Goal: Task Accomplishment & Management: Manage account settings

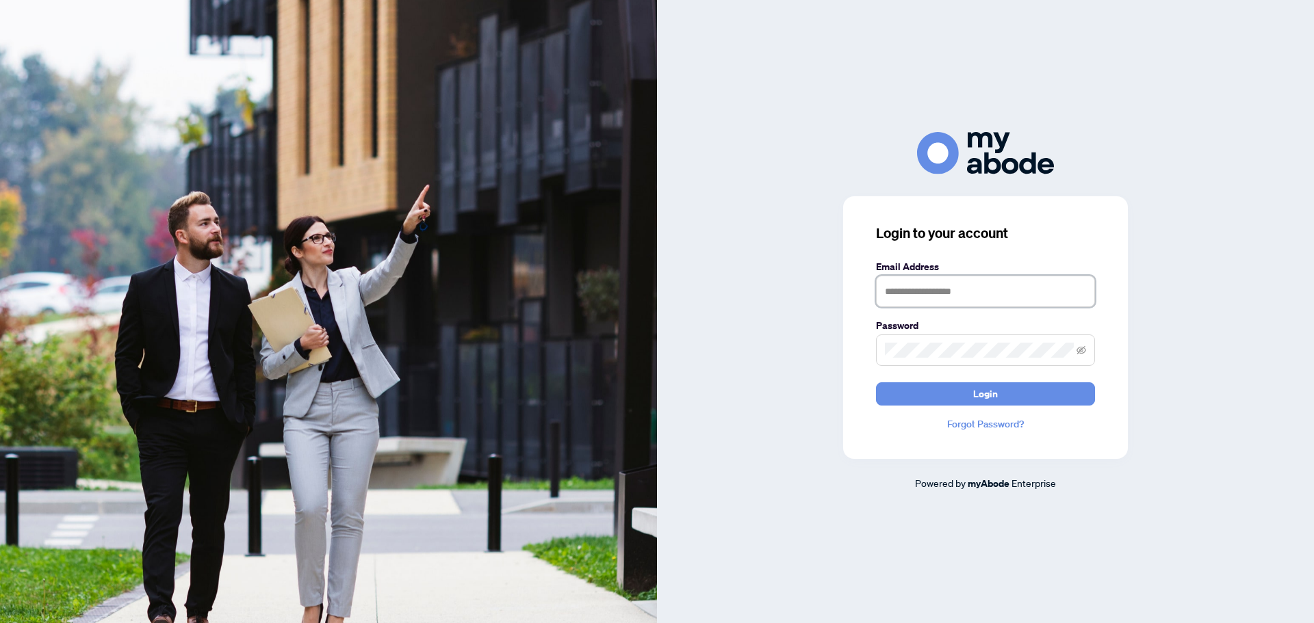
drag, startPoint x: 963, startPoint y: 289, endPoint x: 964, endPoint y: 300, distance: 11.0
click at [963, 289] on input "text" at bounding box center [985, 291] width 219 height 31
type input "**********"
click at [876, 383] on button "Login" at bounding box center [985, 394] width 219 height 23
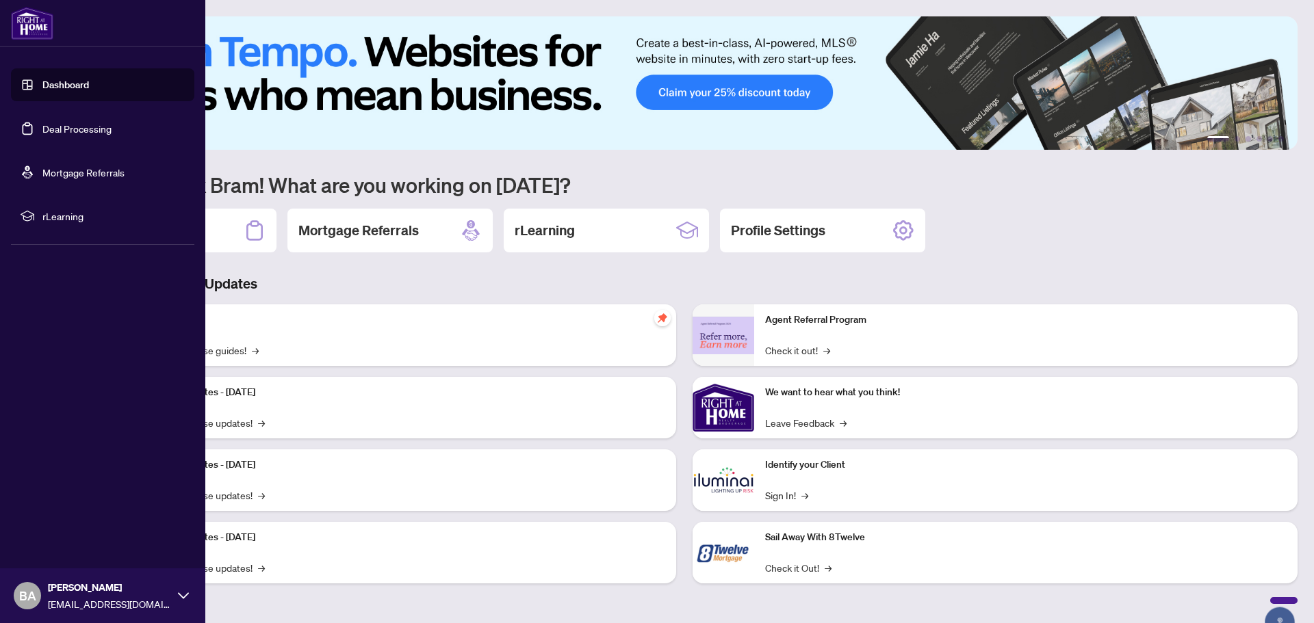
click at [64, 131] on link "Deal Processing" at bounding box center [76, 128] width 69 height 12
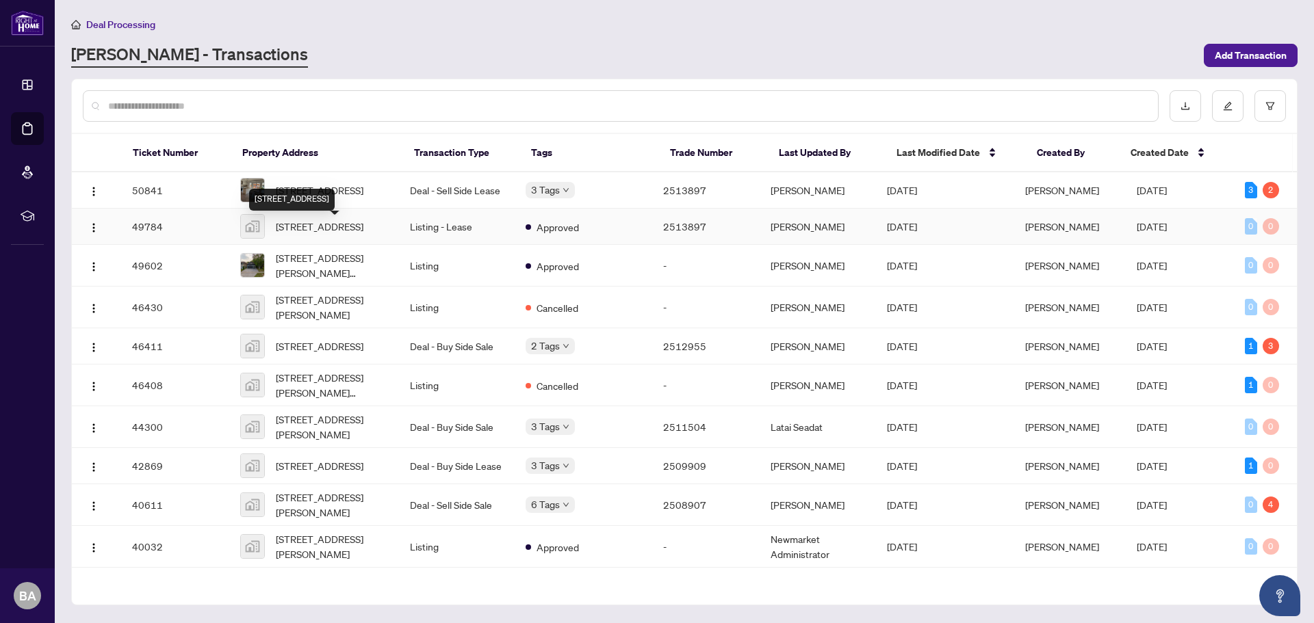
click at [341, 224] on span "[STREET_ADDRESS]" at bounding box center [320, 226] width 88 height 15
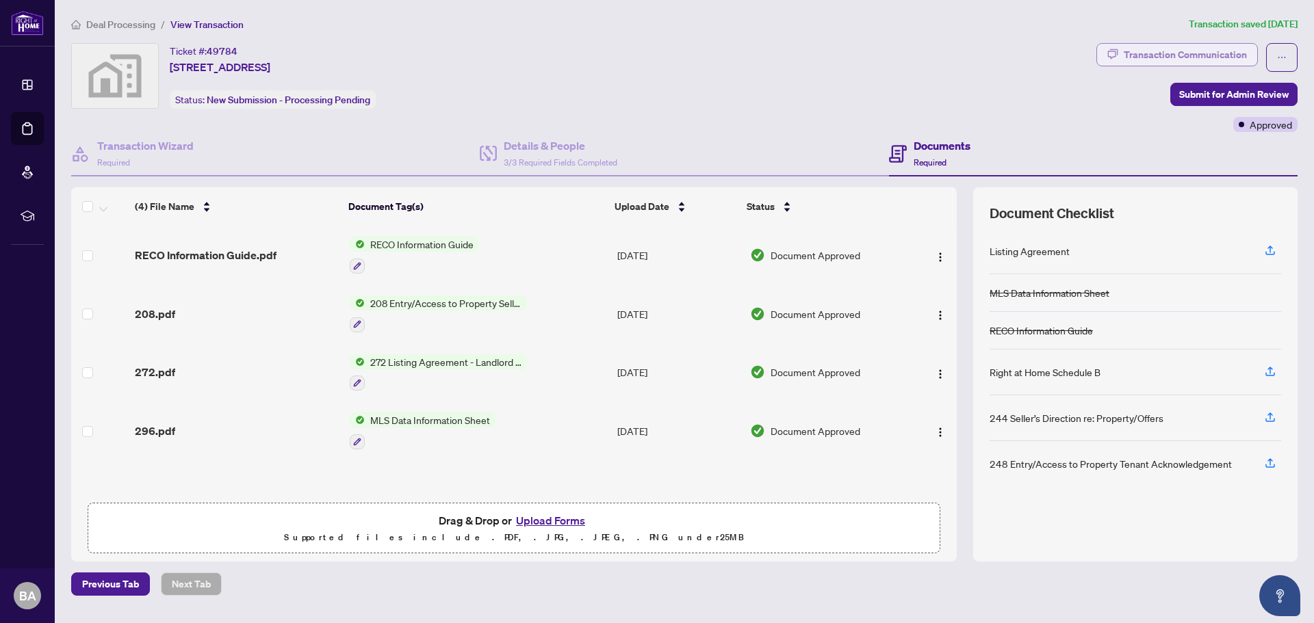
click at [1227, 50] on div "Transaction Communication" at bounding box center [1185, 55] width 123 height 22
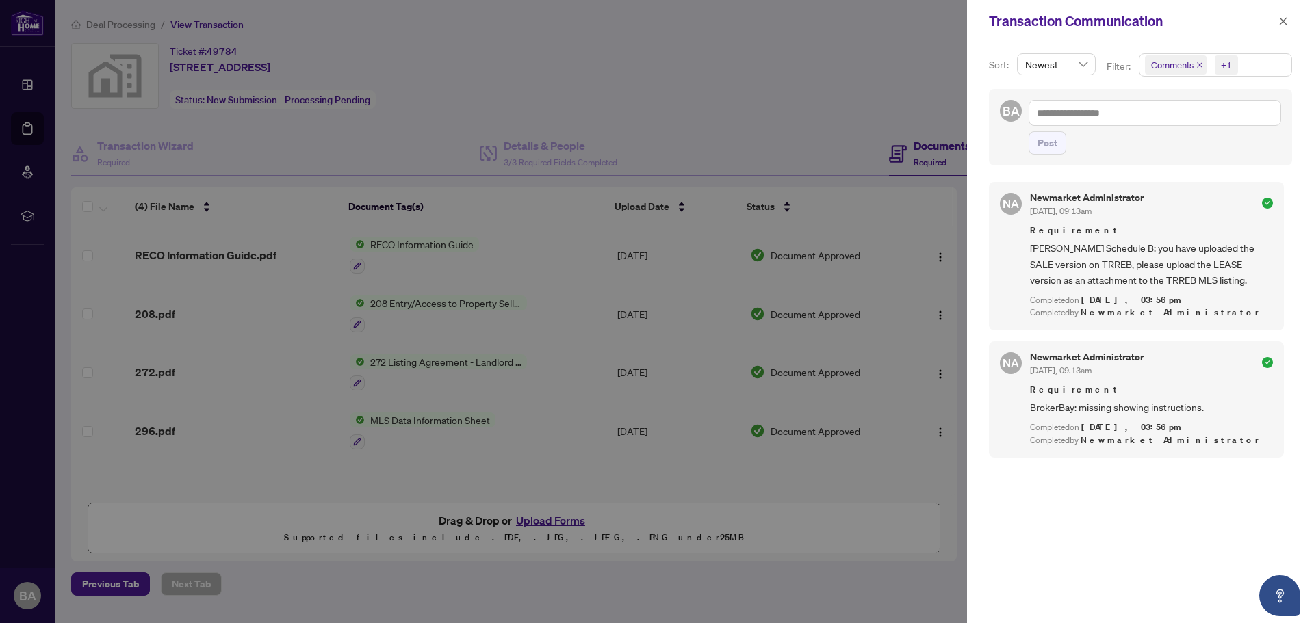
click at [881, 50] on div at bounding box center [657, 311] width 1314 height 623
click at [1282, 18] on icon "close" at bounding box center [1283, 21] width 10 height 10
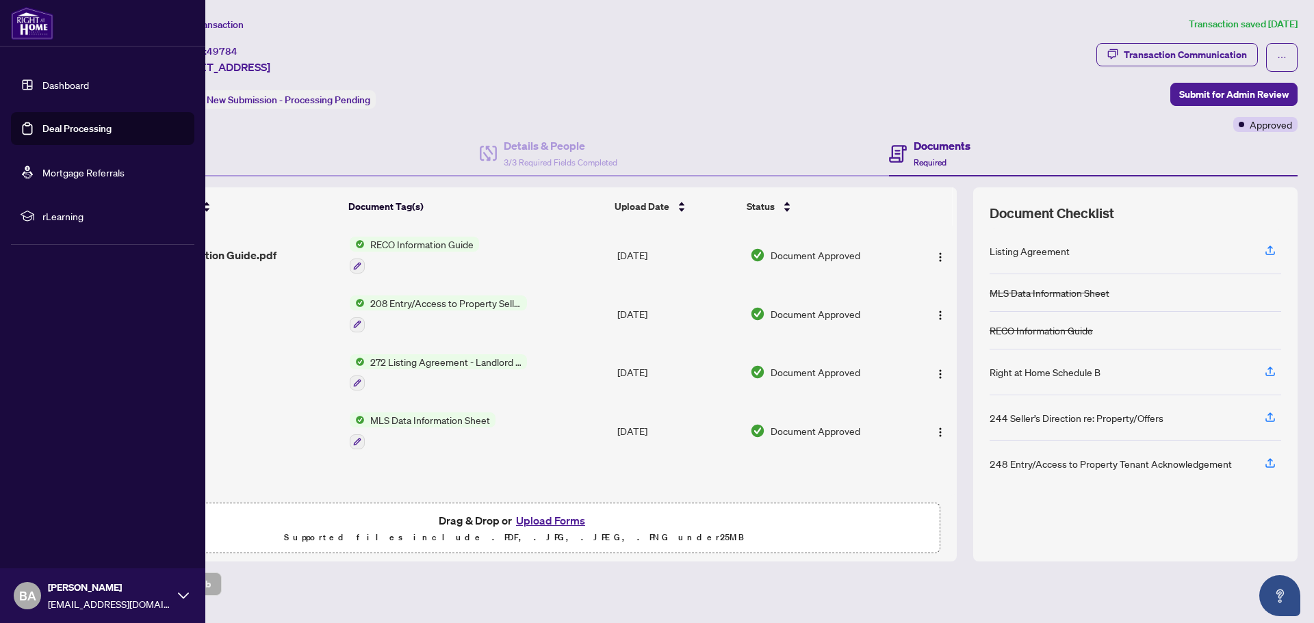
click at [101, 122] on link "Deal Processing" at bounding box center [76, 128] width 69 height 12
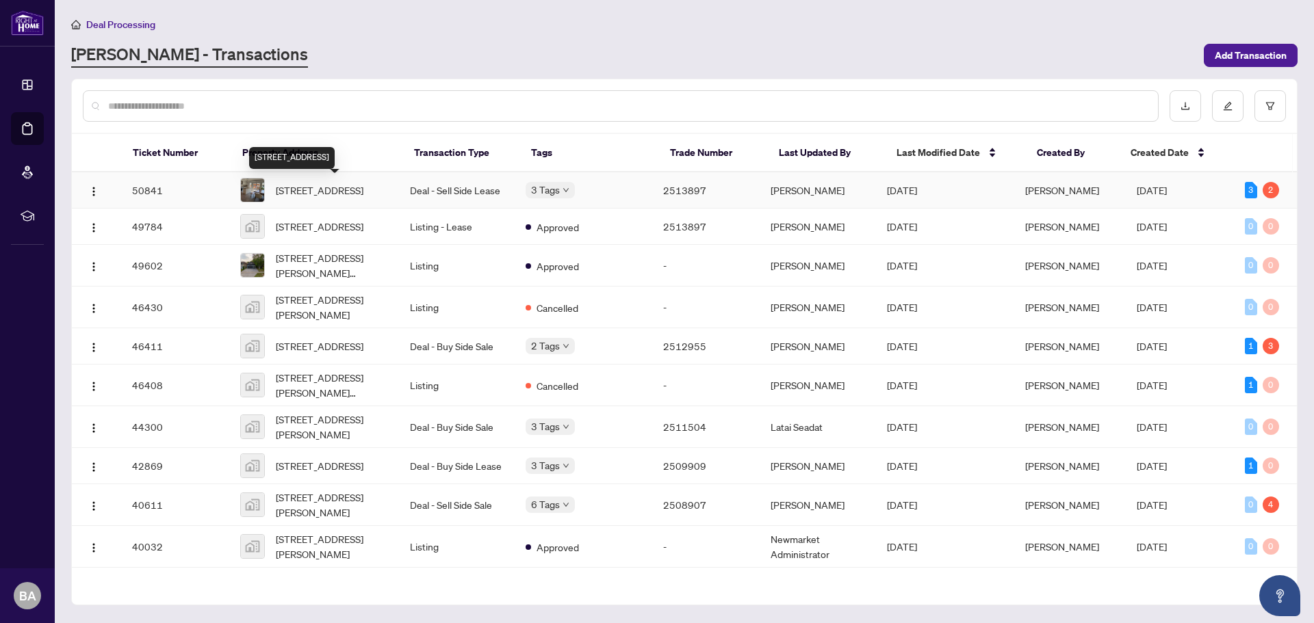
click at [318, 186] on span "[STREET_ADDRESS]" at bounding box center [320, 190] width 88 height 15
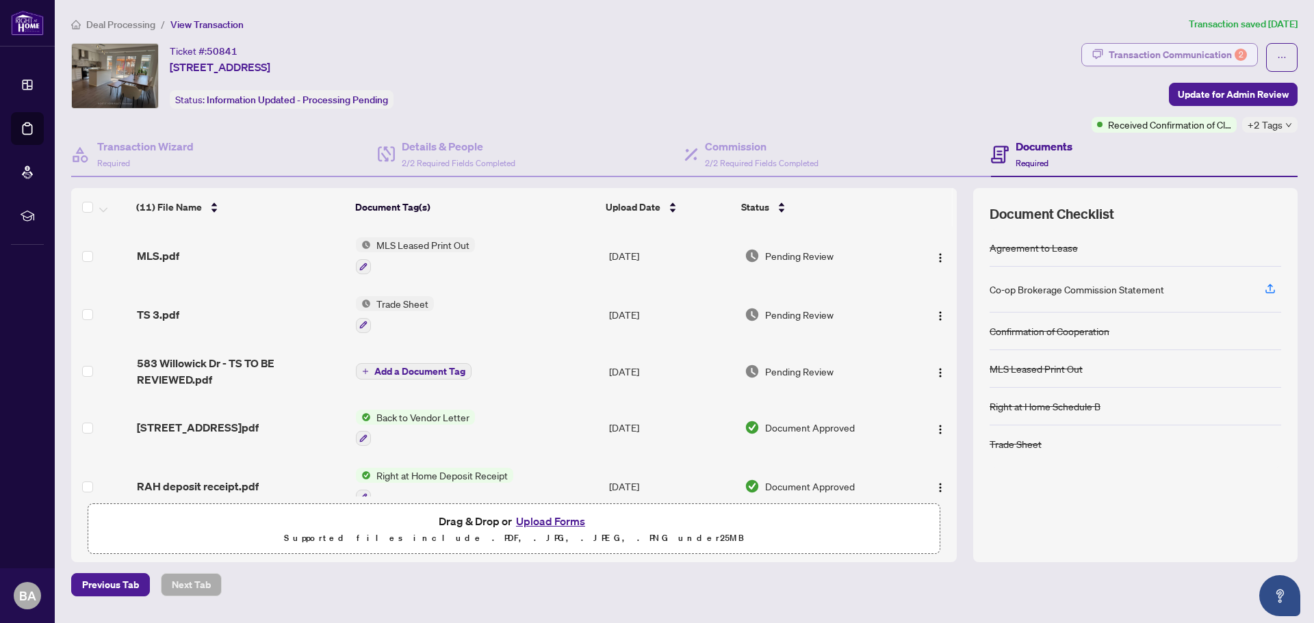
click at [1198, 49] on div "Transaction Communication 2" at bounding box center [1178, 55] width 138 height 22
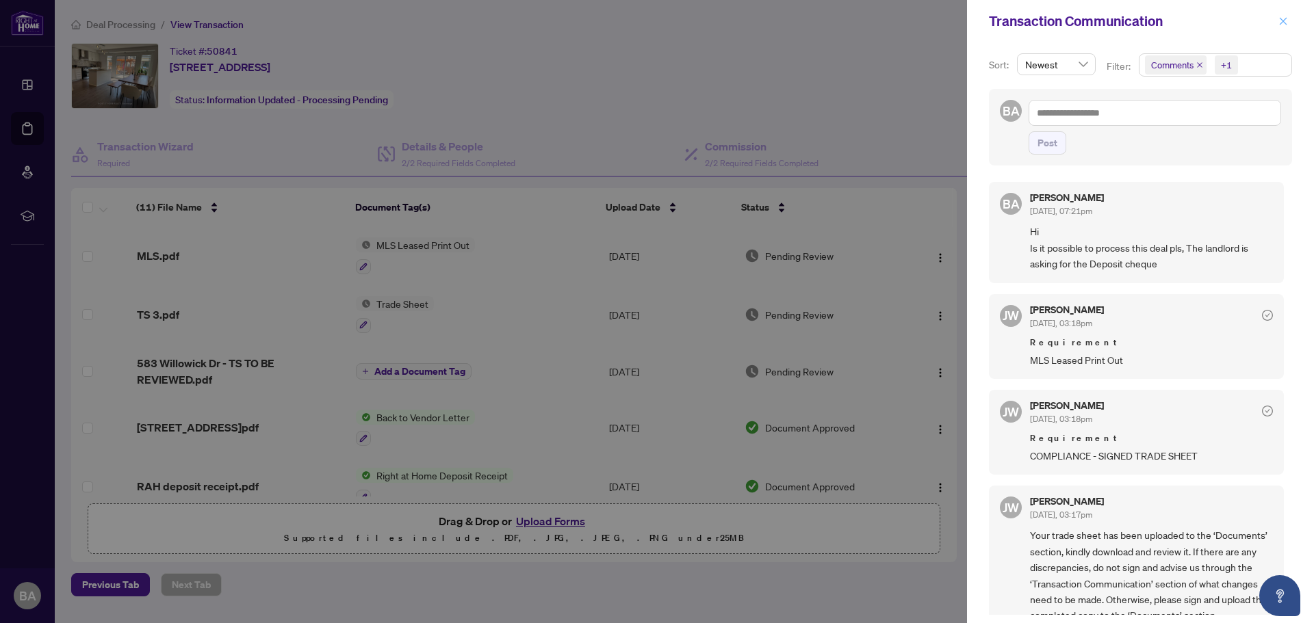
click at [1287, 23] on icon "close" at bounding box center [1283, 21] width 10 height 10
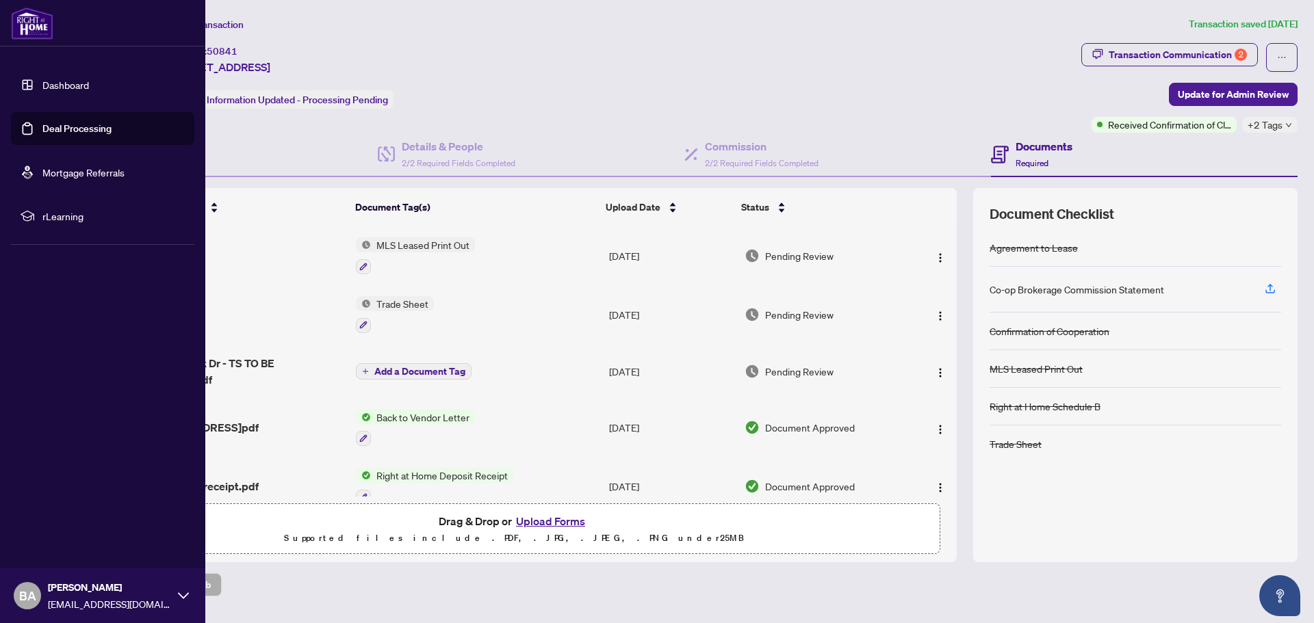
click at [42, 130] on link "Deal Processing" at bounding box center [76, 128] width 69 height 12
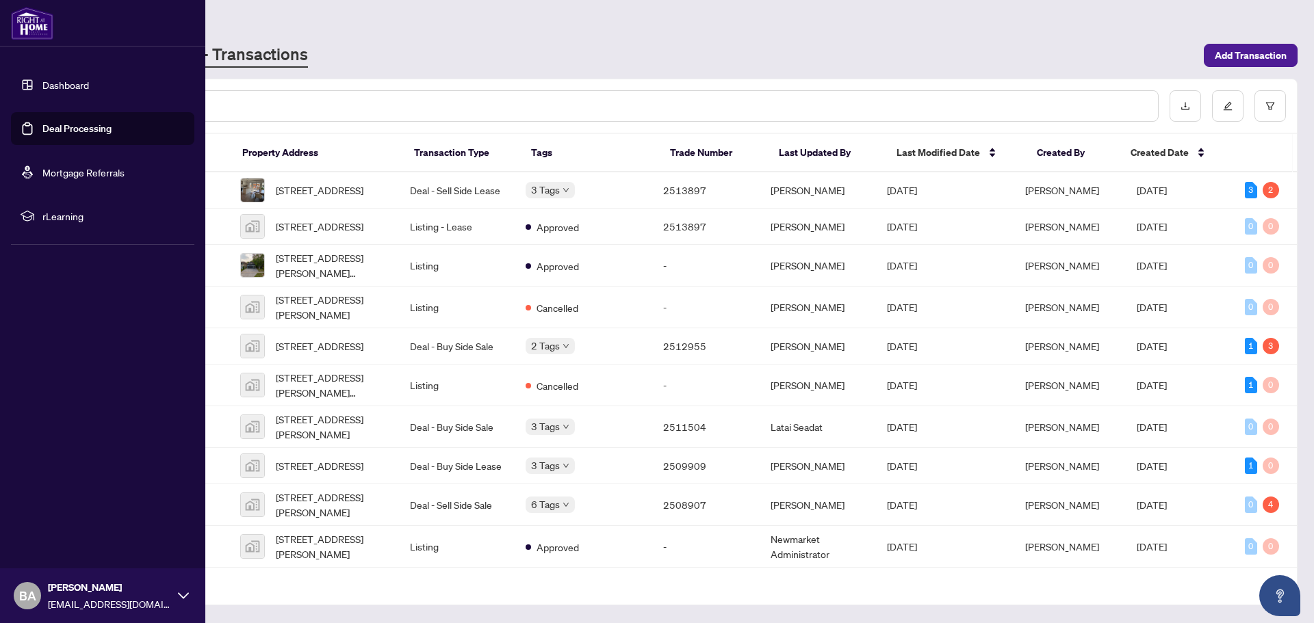
drag, startPoint x: 69, startPoint y: 122, endPoint x: 75, endPoint y: 112, distance: 11.6
click at [69, 122] on link "Deal Processing" at bounding box center [76, 128] width 69 height 12
